Goal: Task Accomplishment & Management: Manage account settings

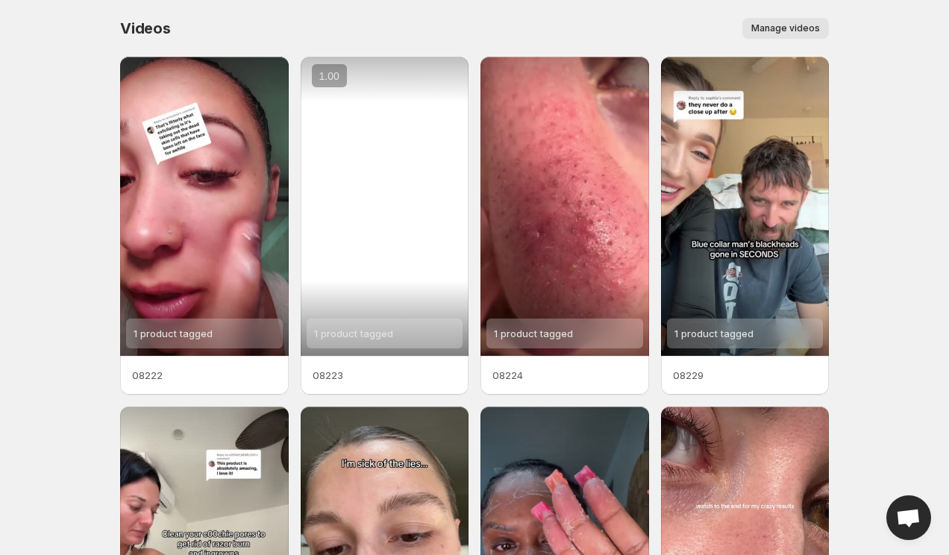
click at [416, 236] on div "1 product tagged" at bounding box center [385, 206] width 169 height 299
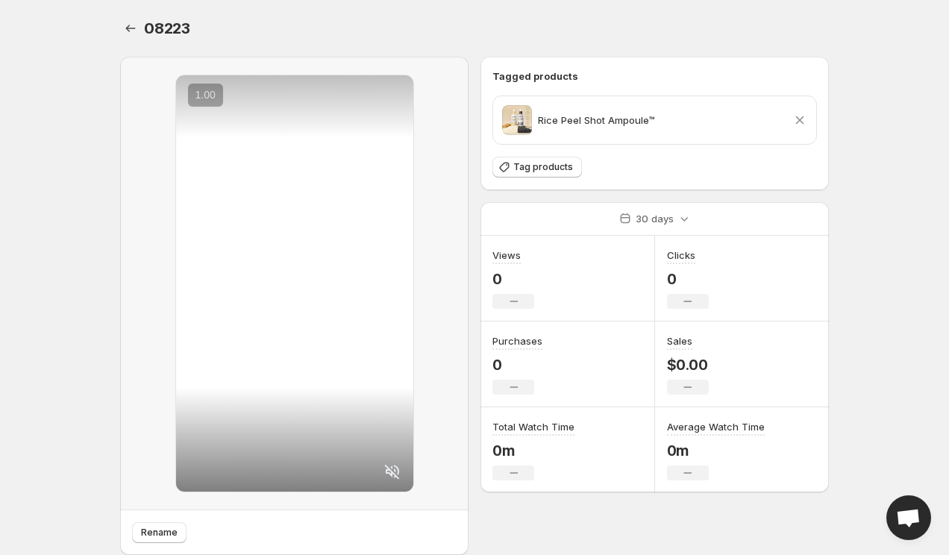
scroll to position [48, 0]
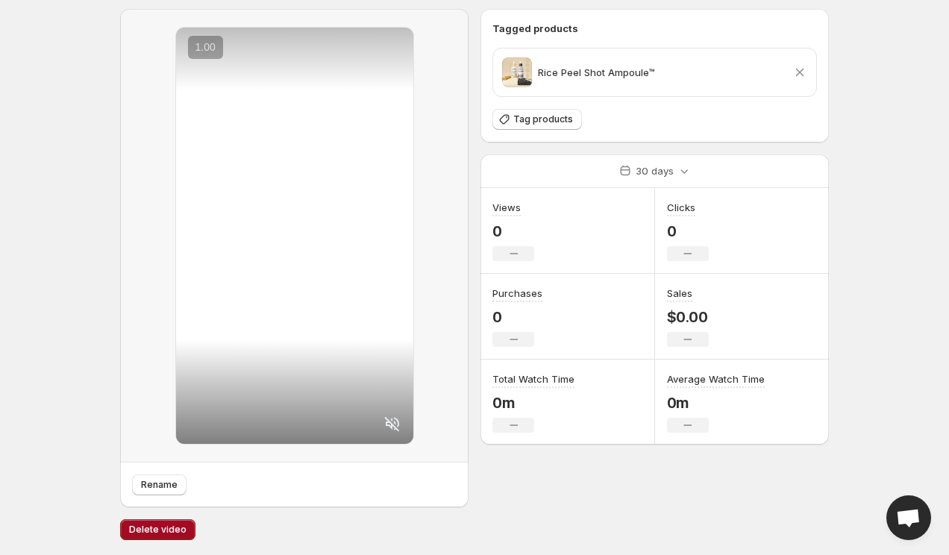
click at [154, 532] on span "Delete video" at bounding box center [157, 530] width 57 height 12
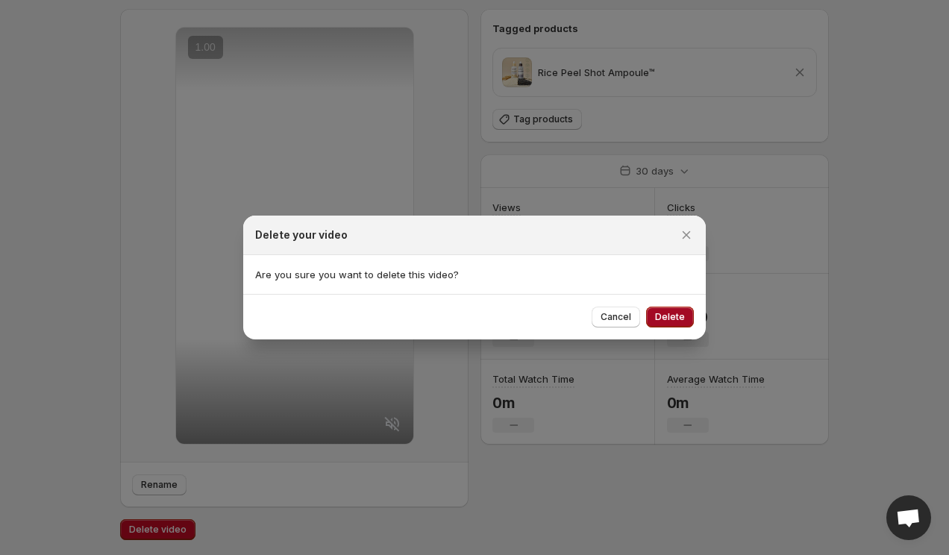
click at [669, 324] on button "Delete" at bounding box center [670, 317] width 48 height 21
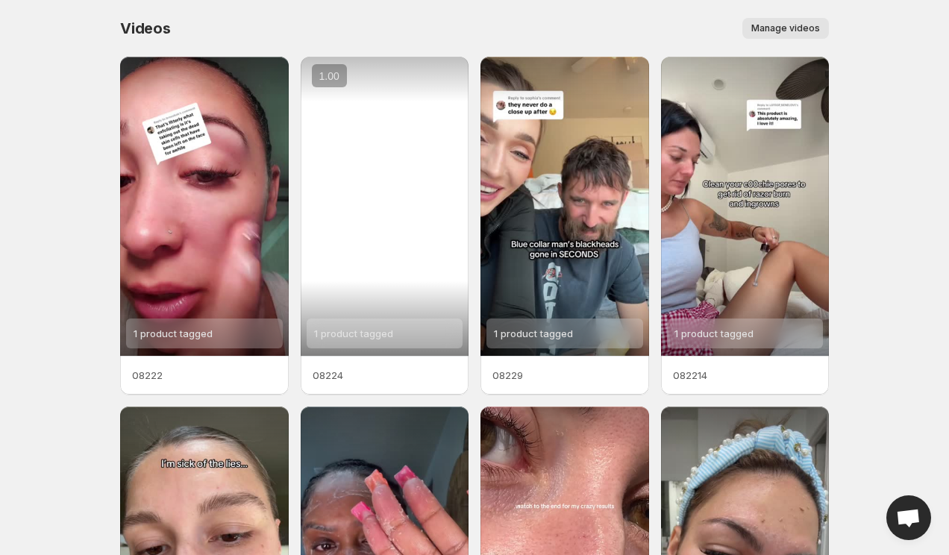
click at [387, 200] on div "1 product tagged" at bounding box center [385, 206] width 169 height 299
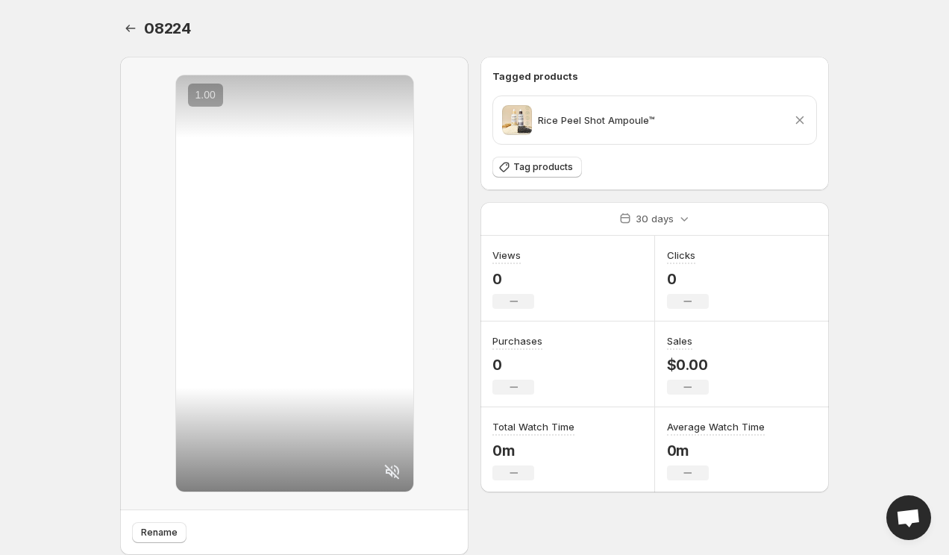
scroll to position [48, 0]
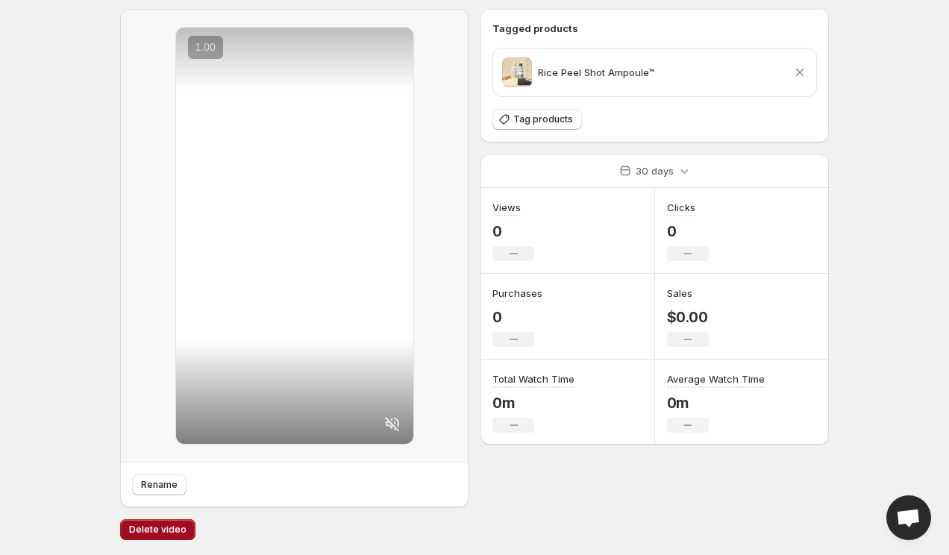
click at [170, 522] on button "Delete video" at bounding box center [157, 529] width 75 height 21
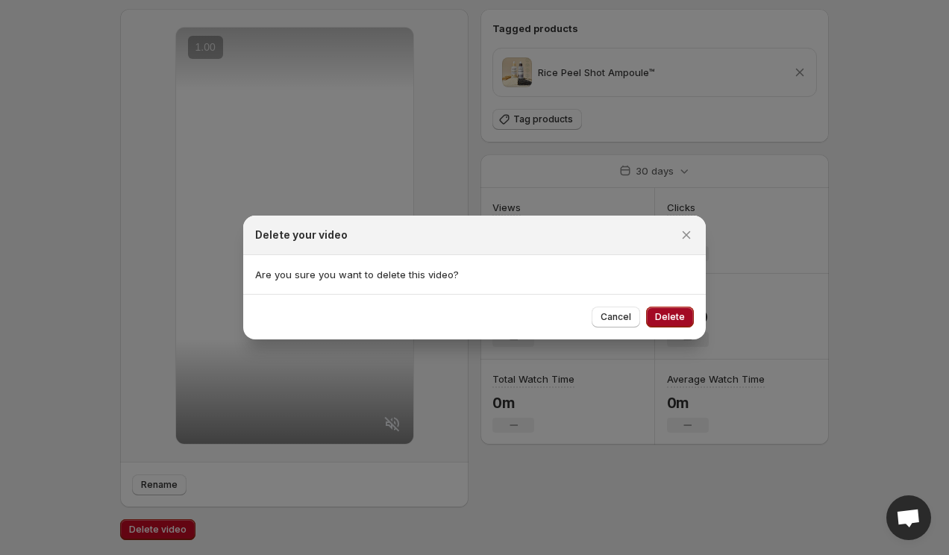
click at [662, 319] on span "Delete" at bounding box center [670, 317] width 30 height 12
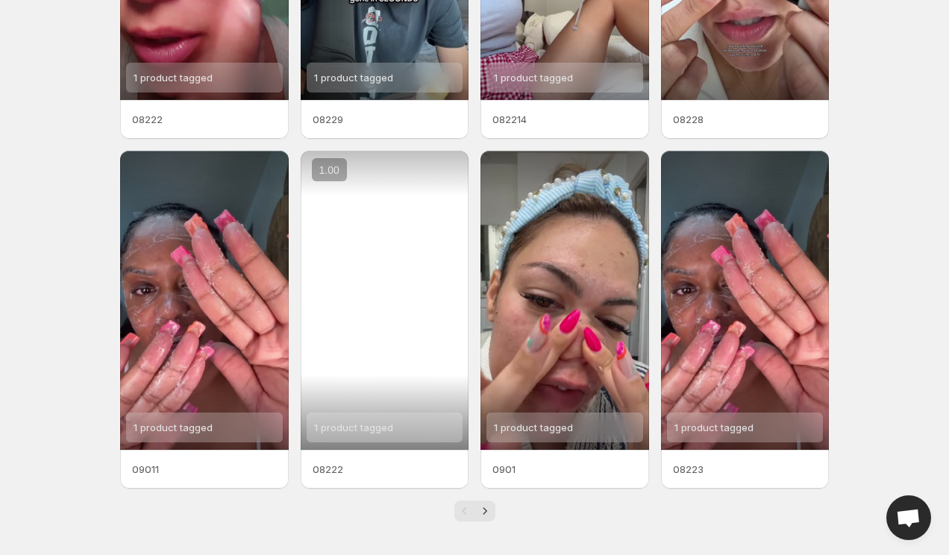
scroll to position [258, 0]
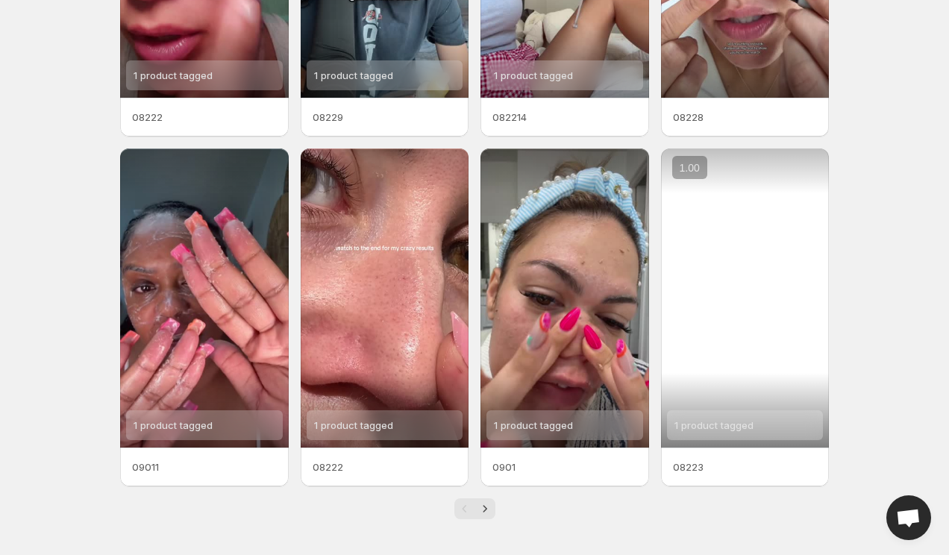
click at [759, 300] on div "1 product tagged" at bounding box center [745, 298] width 169 height 299
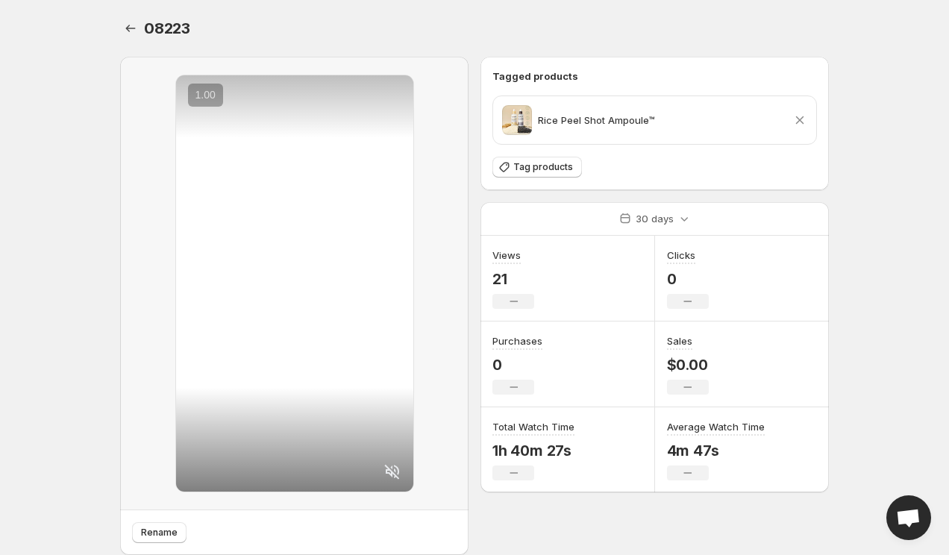
scroll to position [48, 0]
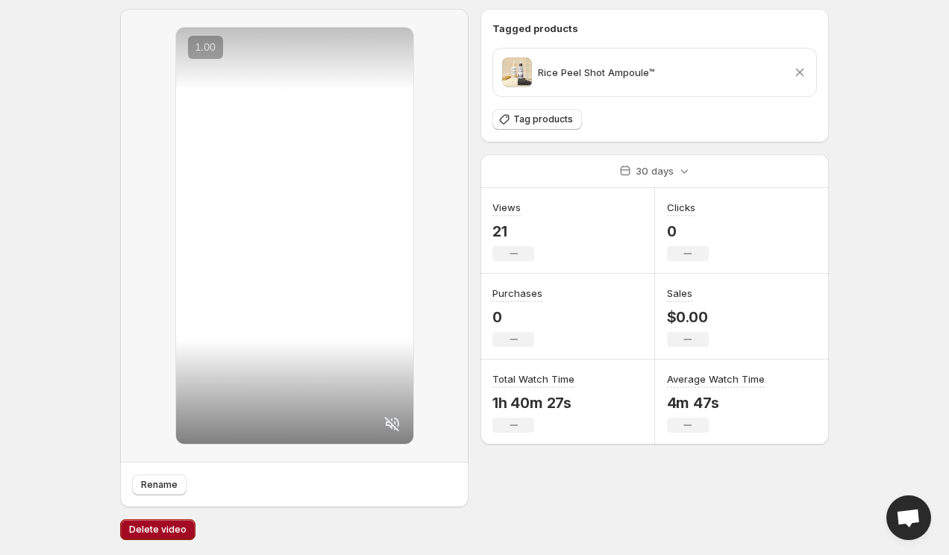
click at [146, 532] on span "Delete video" at bounding box center [157, 530] width 57 height 12
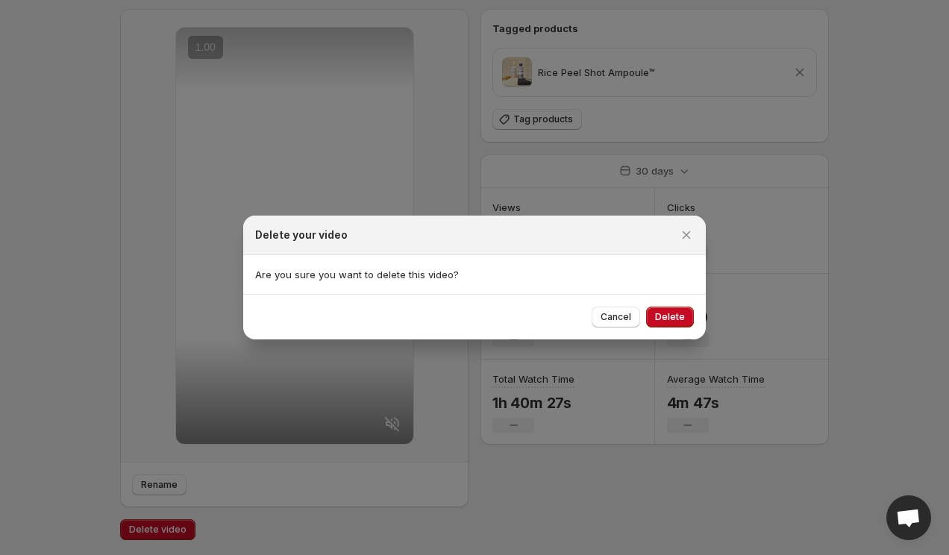
click at [682, 328] on div "Cancel Delete" at bounding box center [474, 317] width 463 height 46
click at [682, 324] on button "Delete" at bounding box center [670, 317] width 48 height 21
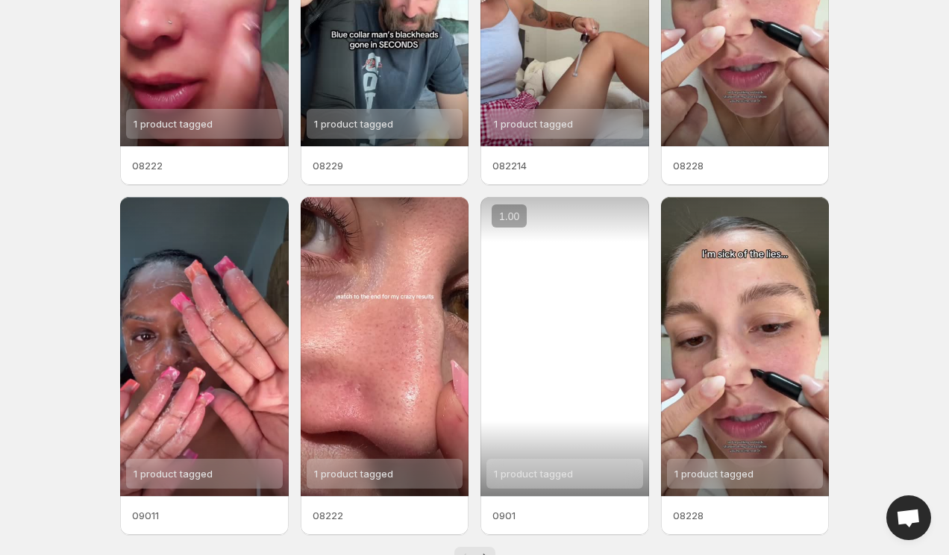
scroll to position [258, 0]
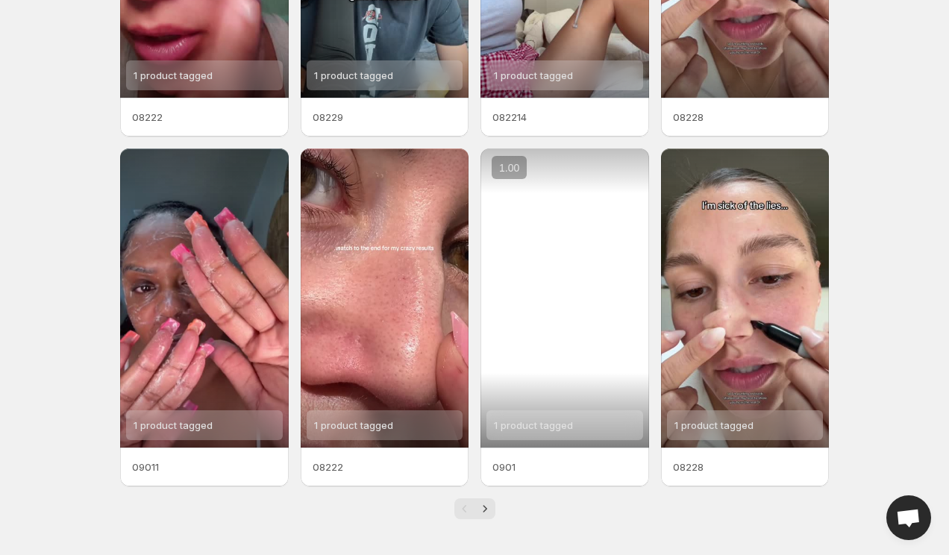
click at [595, 314] on div "1 product tagged" at bounding box center [565, 298] width 169 height 299
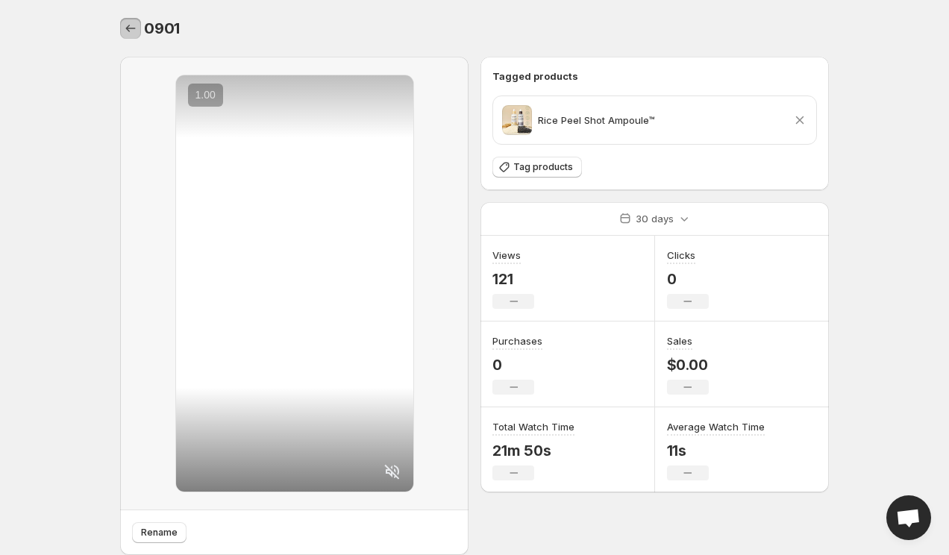
click at [131, 31] on icon "Settings" at bounding box center [130, 28] width 15 height 15
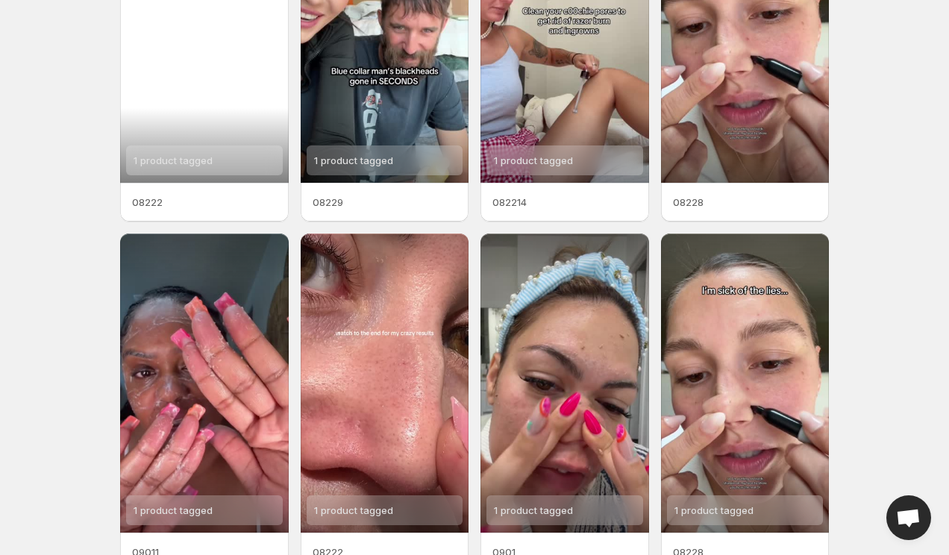
scroll to position [258, 0]
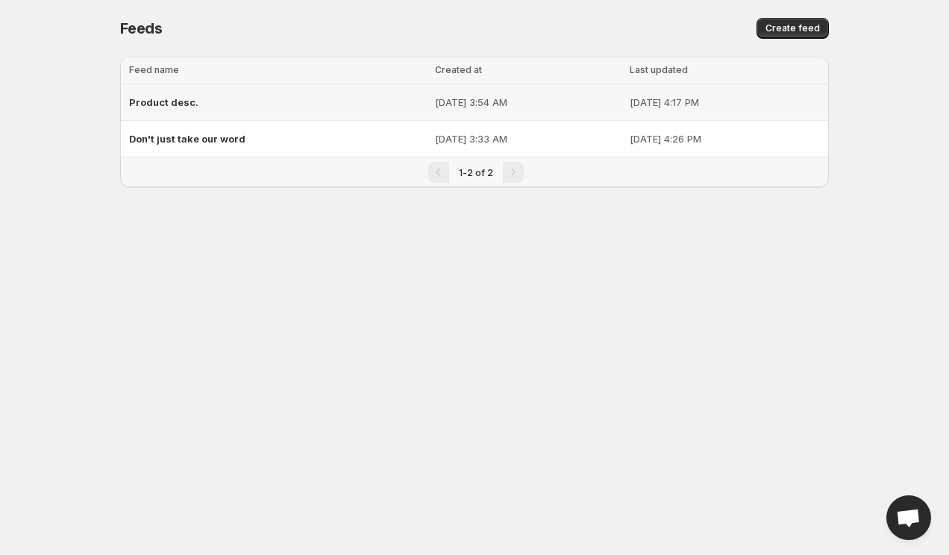
click at [154, 106] on span "Product desc." at bounding box center [163, 102] width 69 height 12
click at [140, 146] on div "Don't just take our word" at bounding box center [277, 138] width 297 height 27
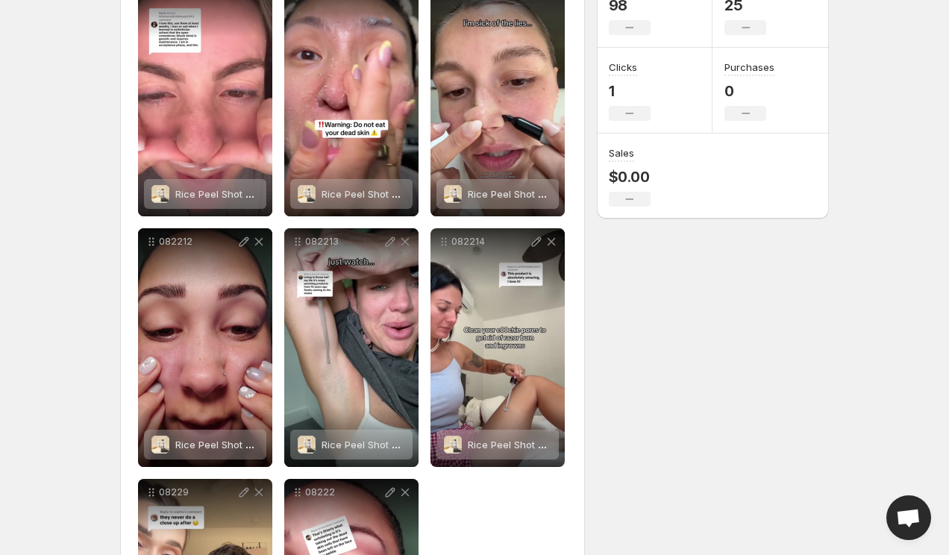
scroll to position [246, 0]
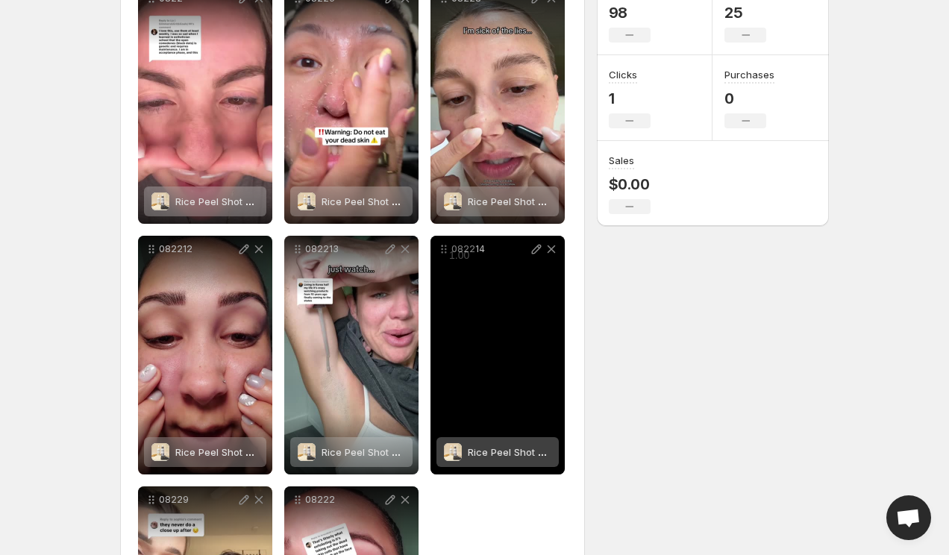
click at [551, 252] on icon at bounding box center [551, 249] width 15 height 15
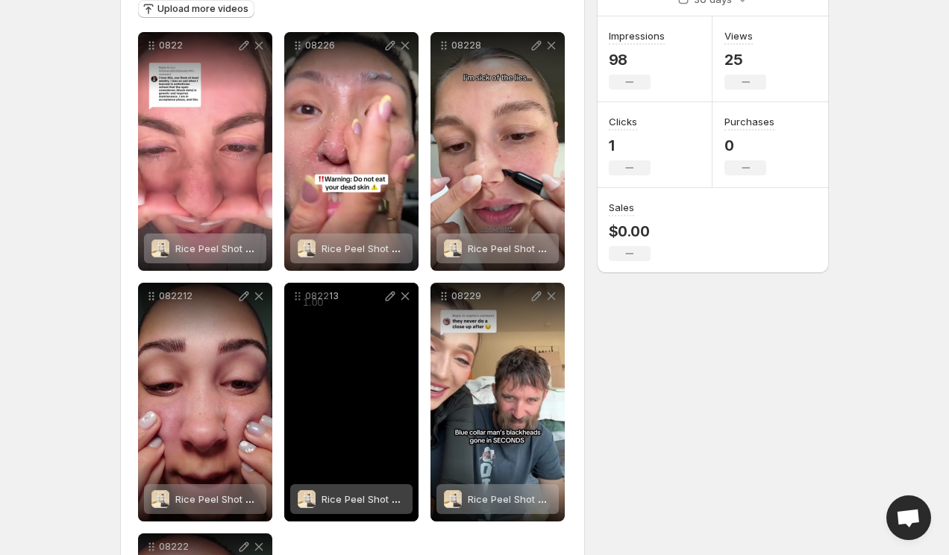
scroll to position [210, 0]
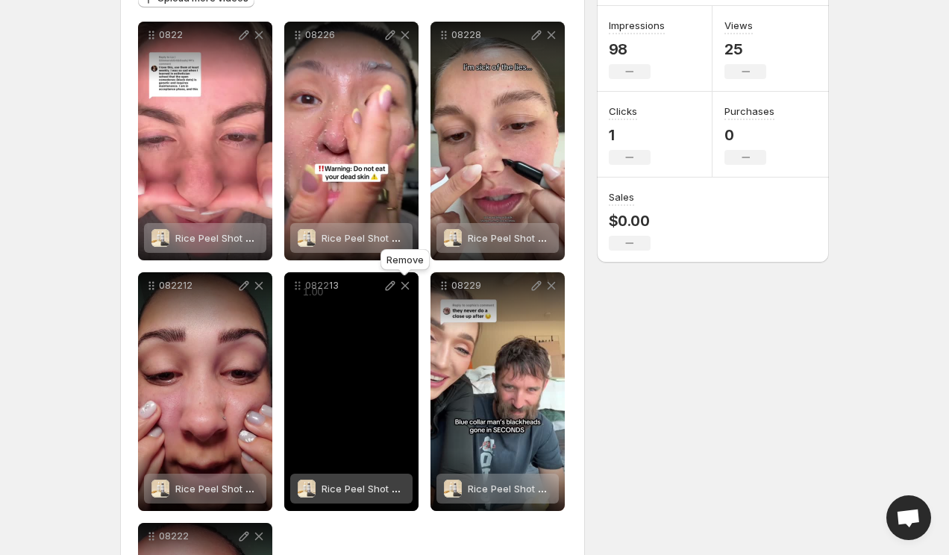
click at [404, 290] on icon at bounding box center [405, 285] width 15 height 15
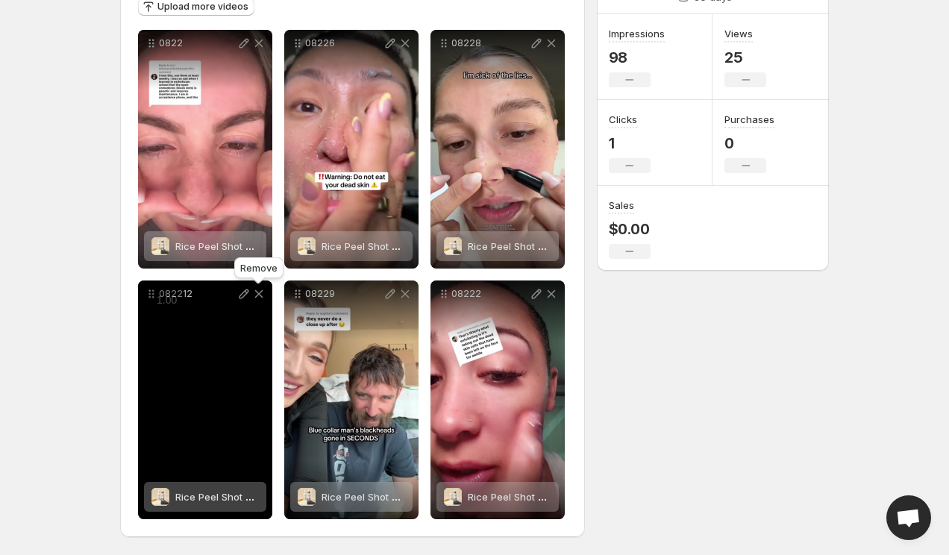
click at [255, 296] on icon at bounding box center [259, 294] width 8 height 8
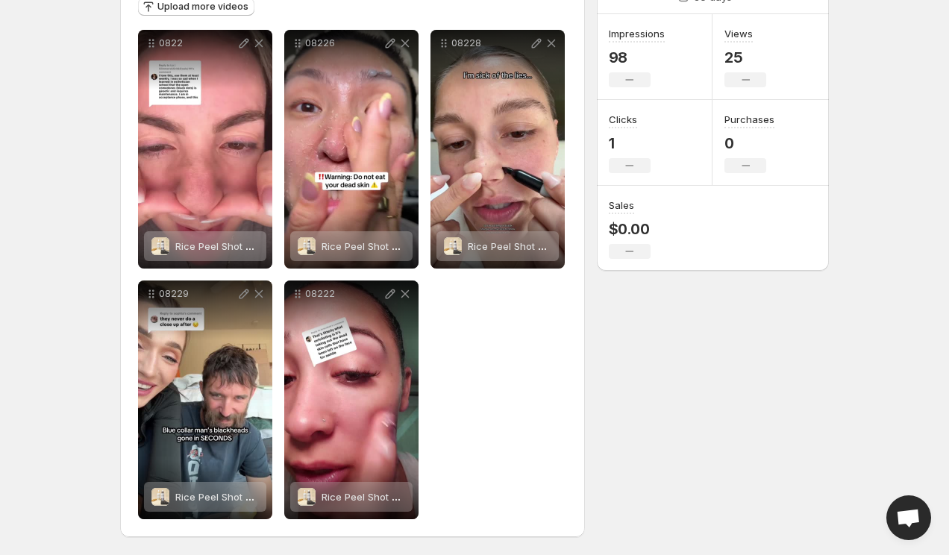
scroll to position [0, 0]
